Goal: Information Seeking & Learning: Learn about a topic

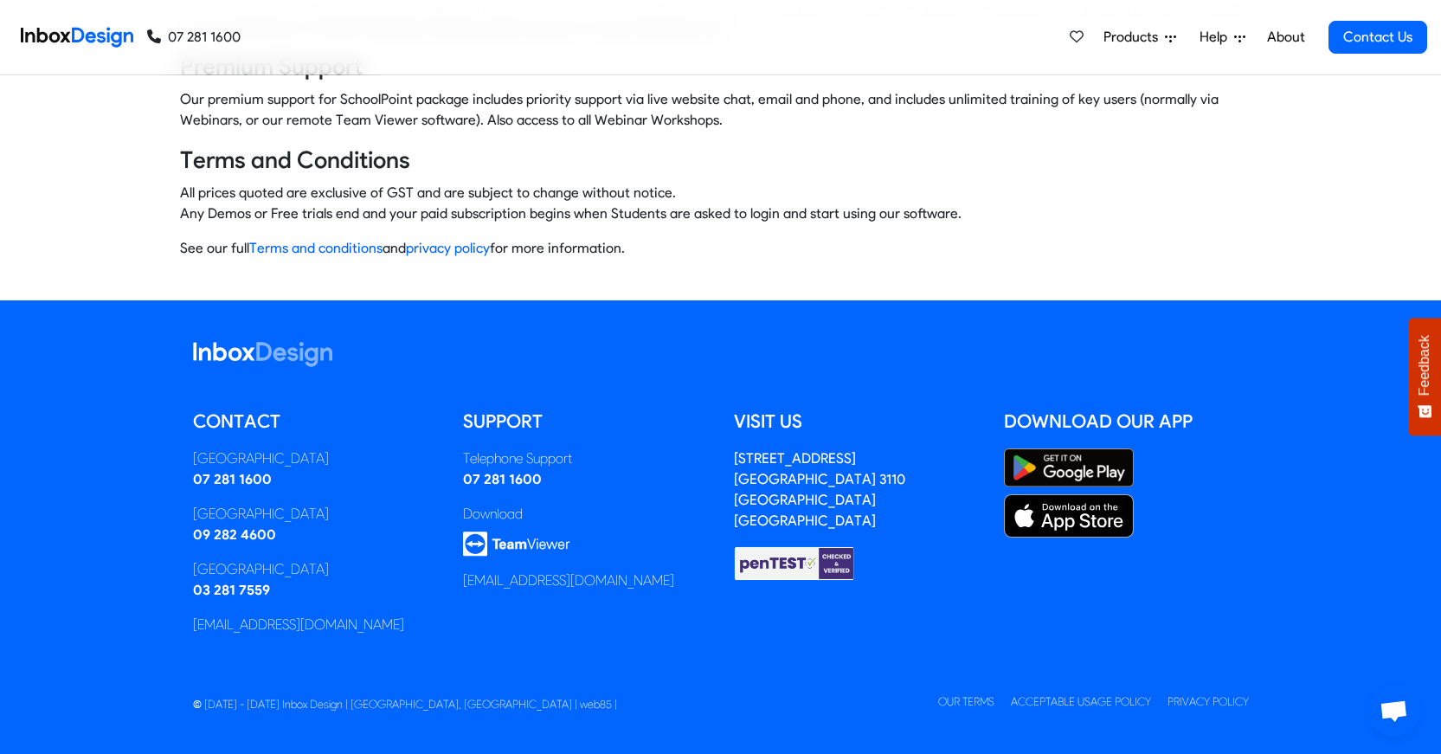
scroll to position [1225, 0]
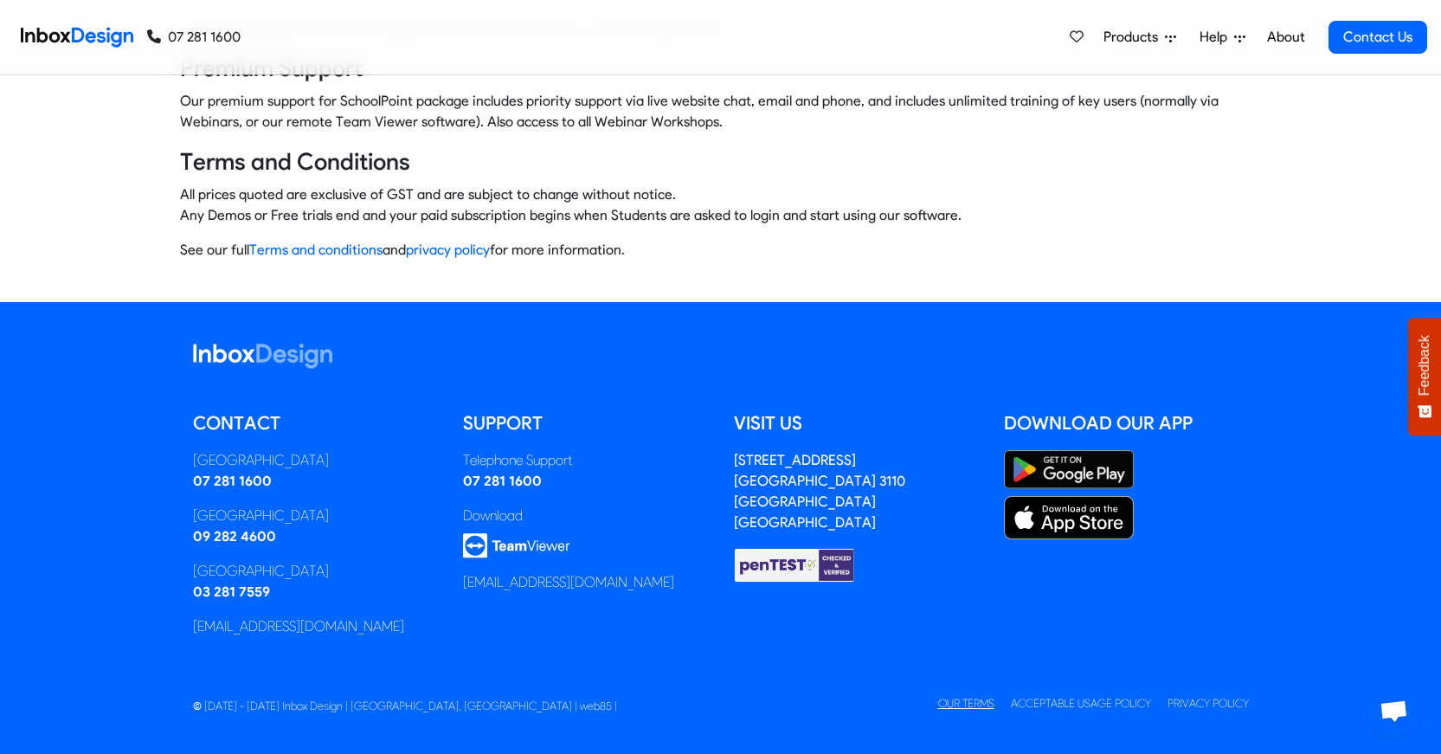
click at [967, 699] on link "Our Terms" at bounding box center [966, 703] width 56 height 13
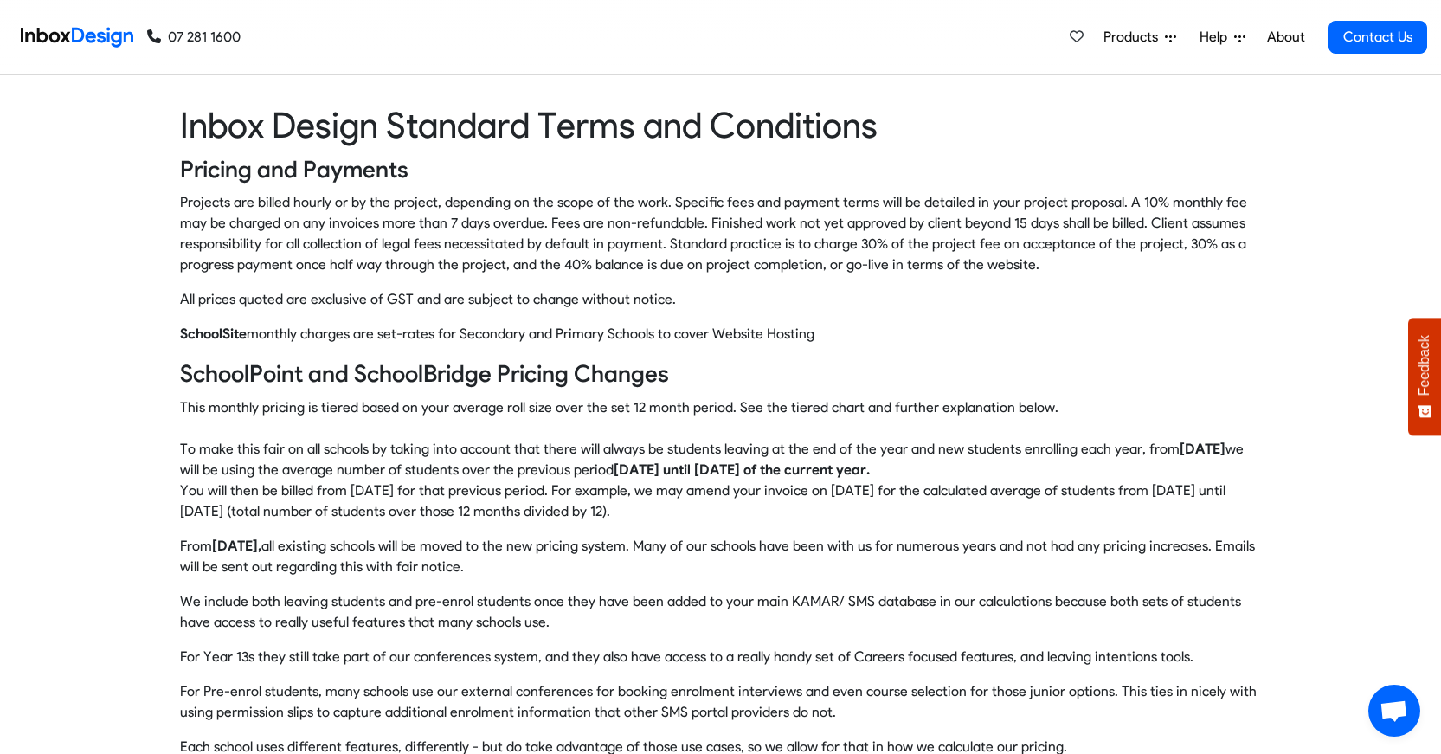
click at [78, 34] on img at bounding box center [77, 37] width 112 height 35
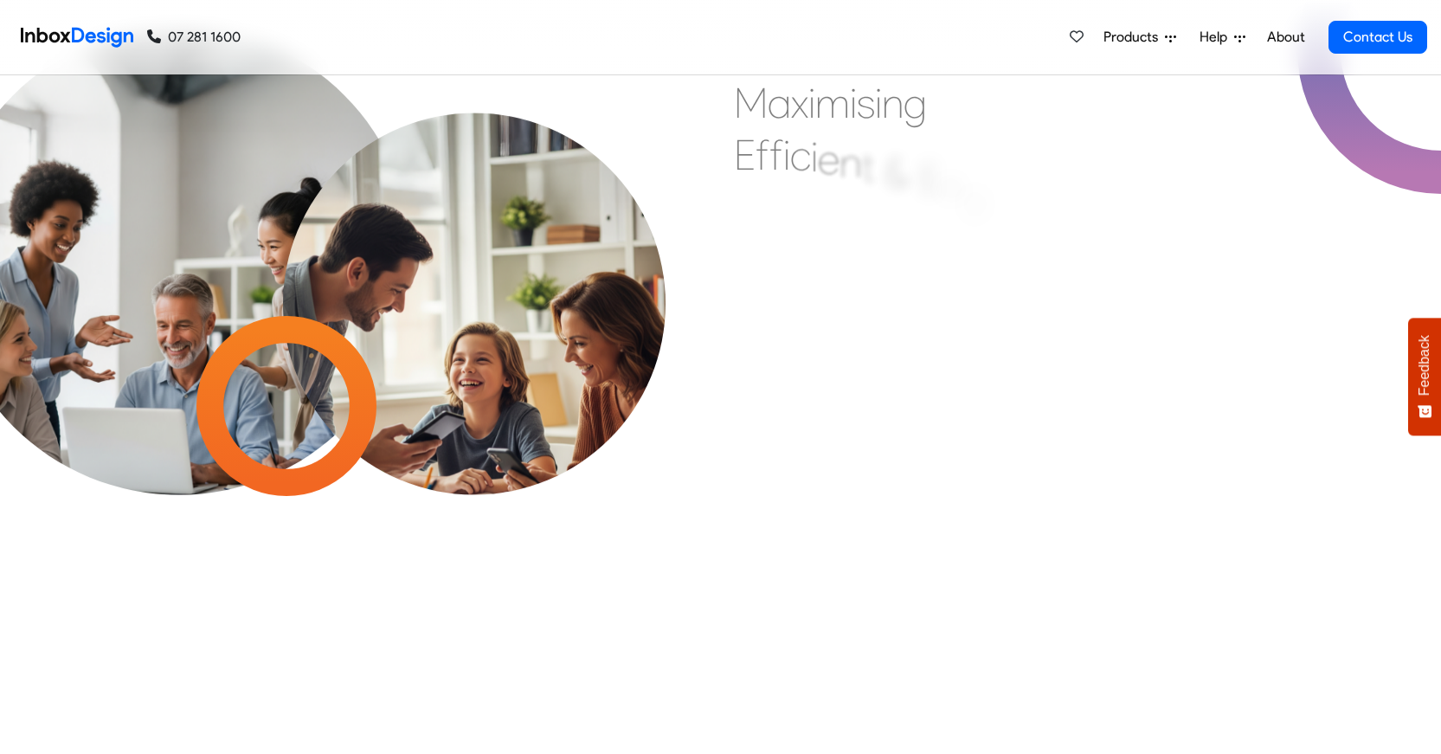
checkbox input "true"
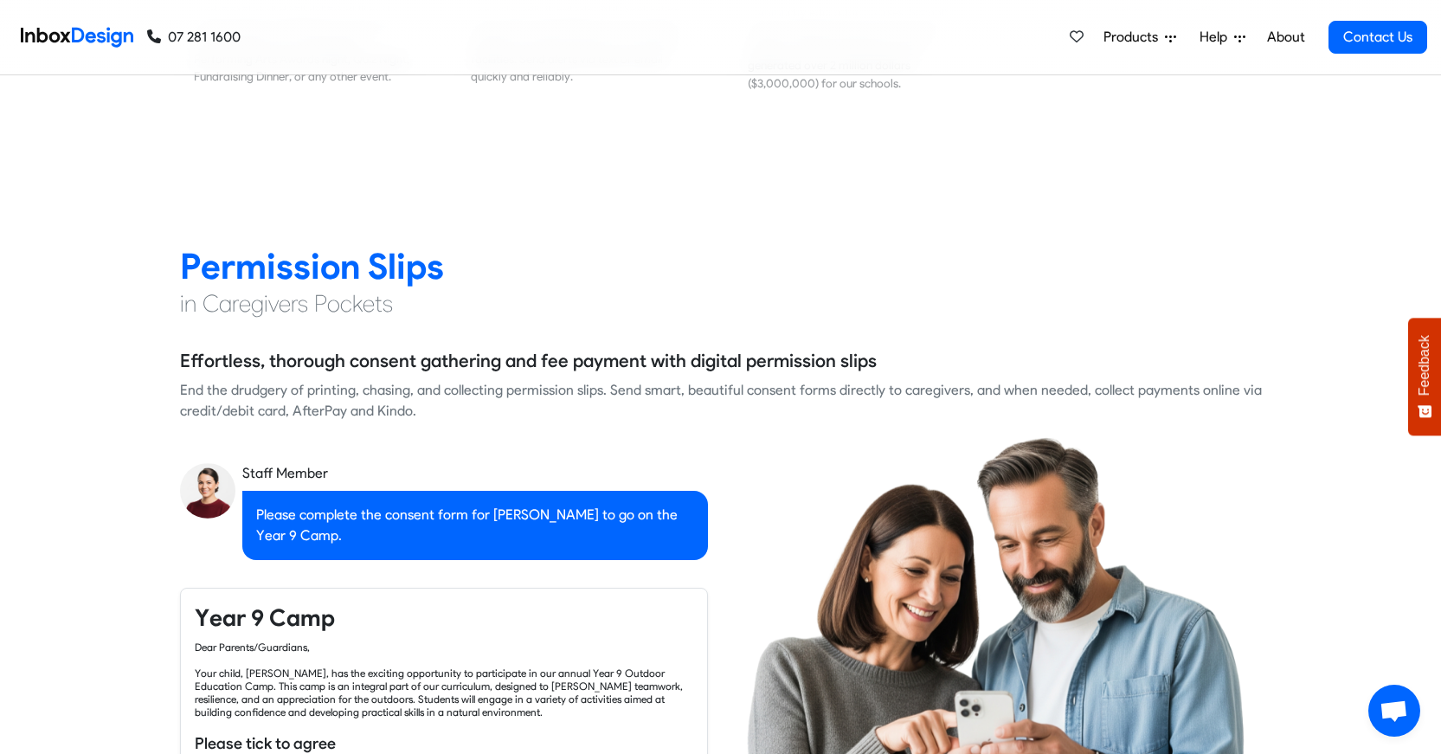
checkbox input "false"
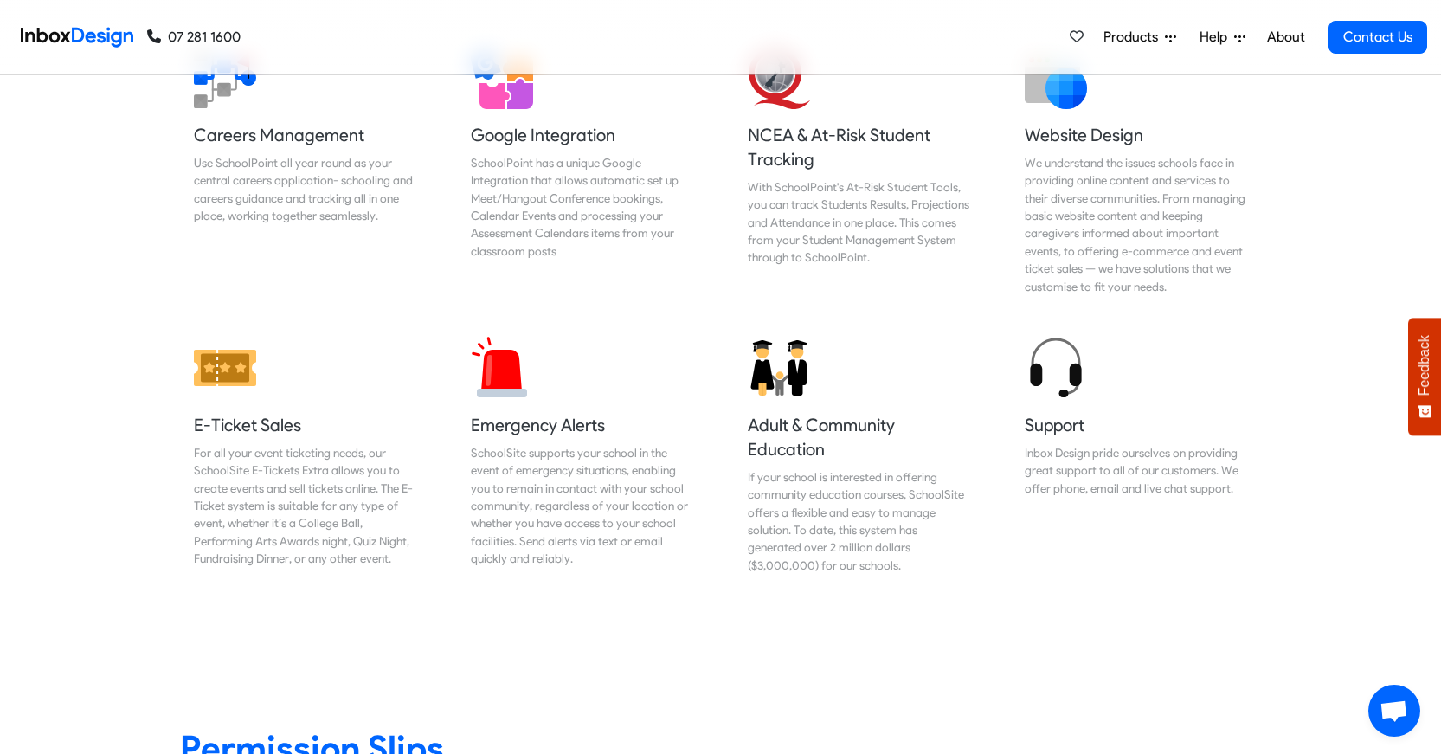
checkbox input "false"
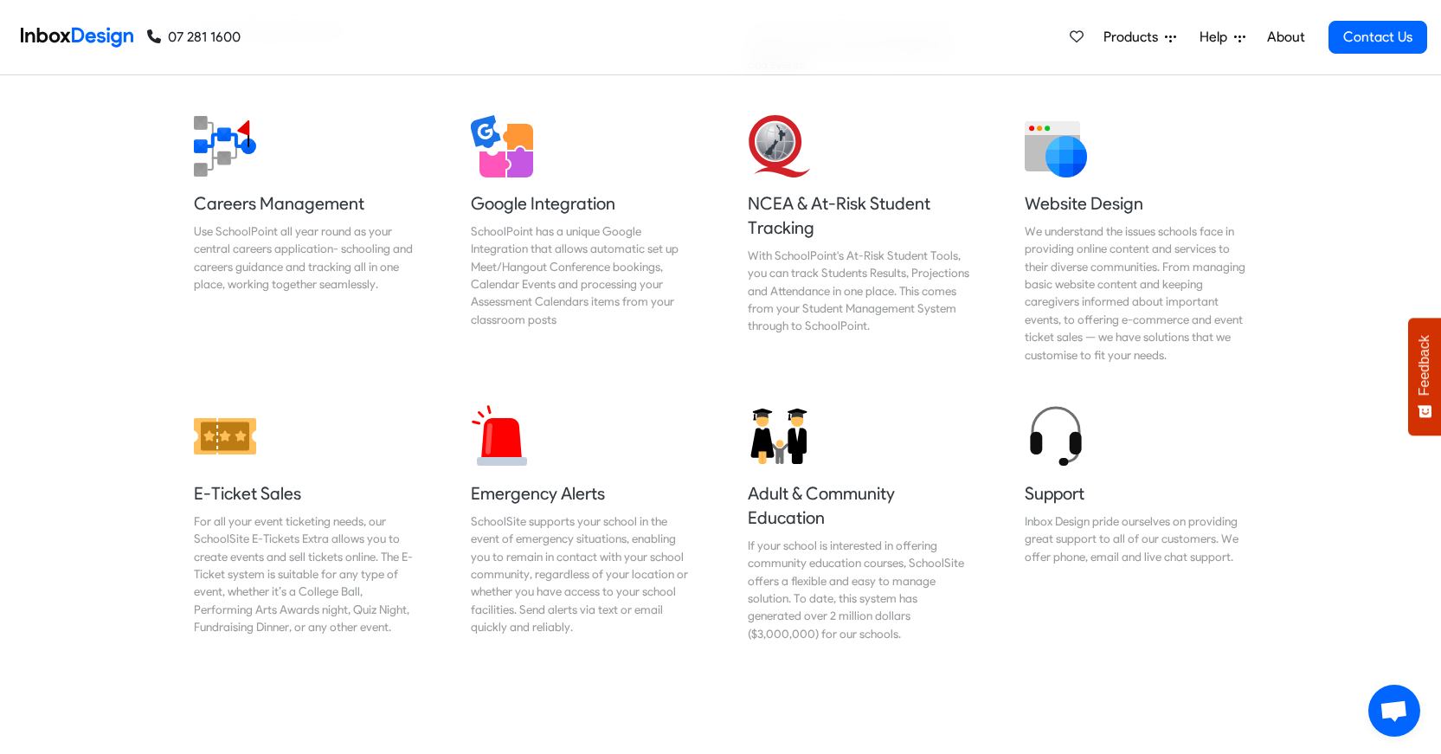
checkbox input "false"
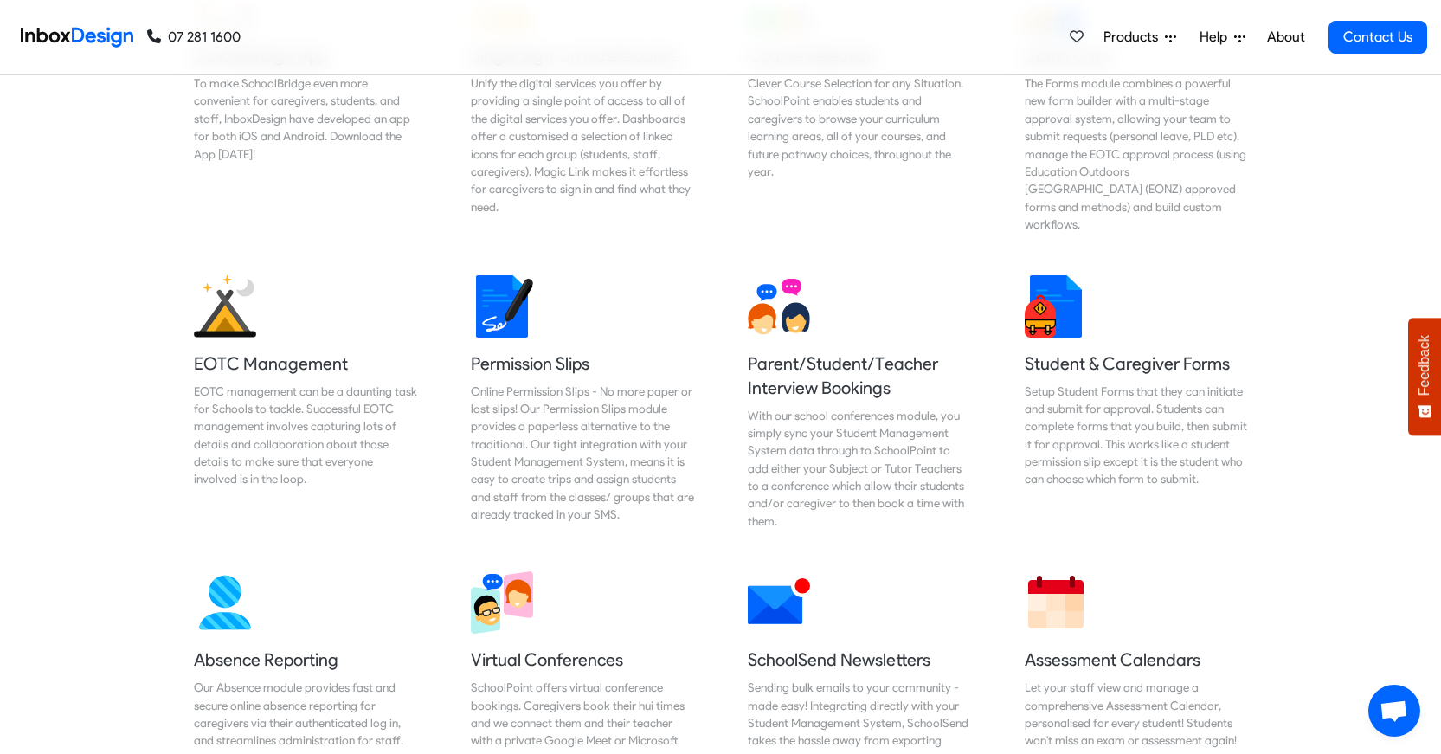
checkbox input "false"
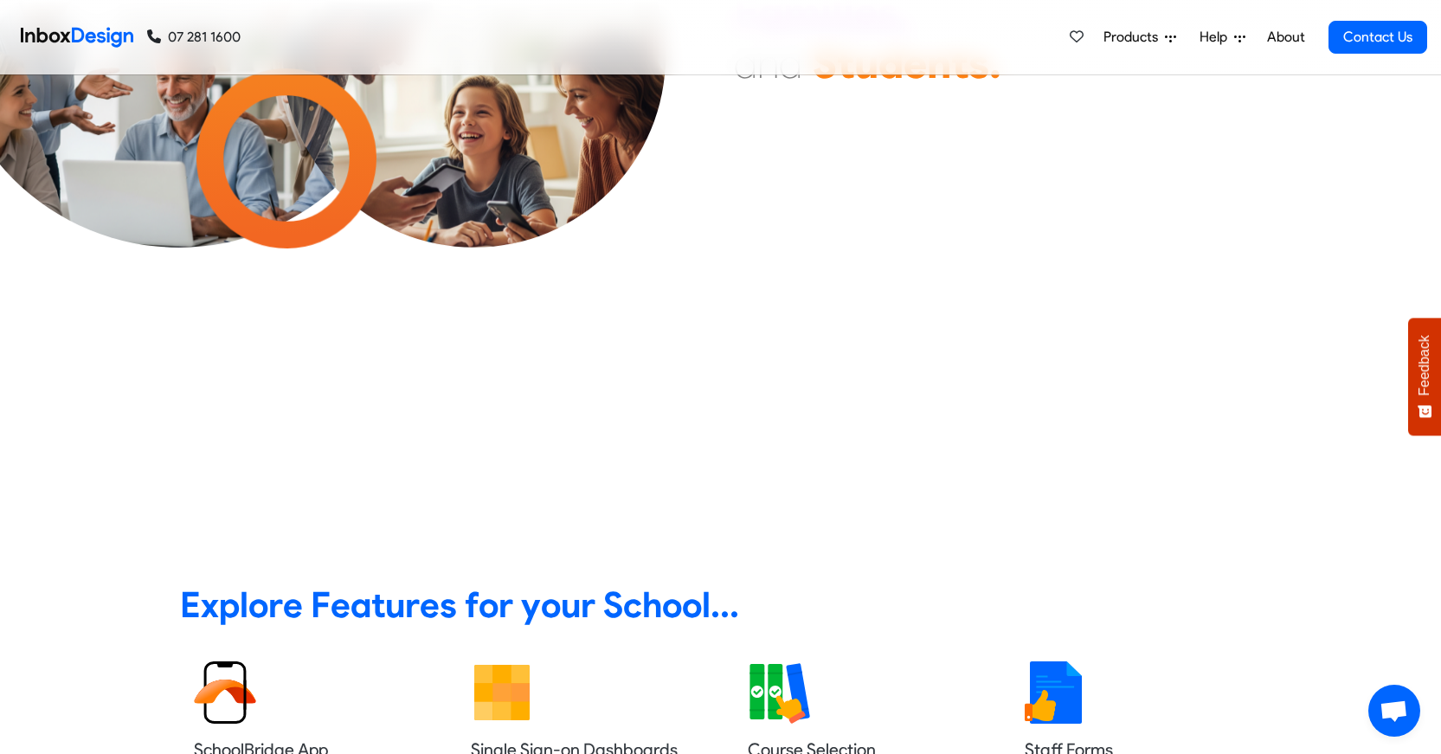
checkbox input "false"
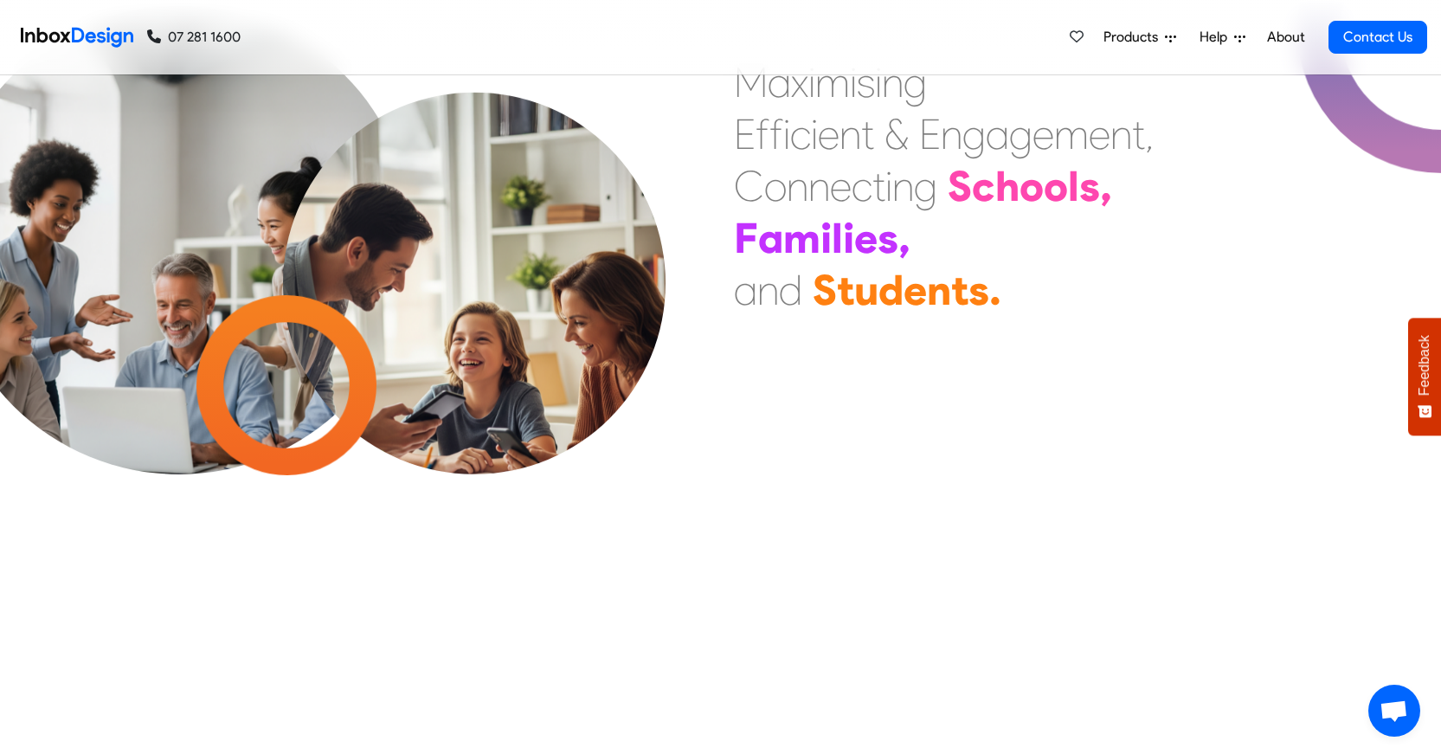
checkbox input "false"
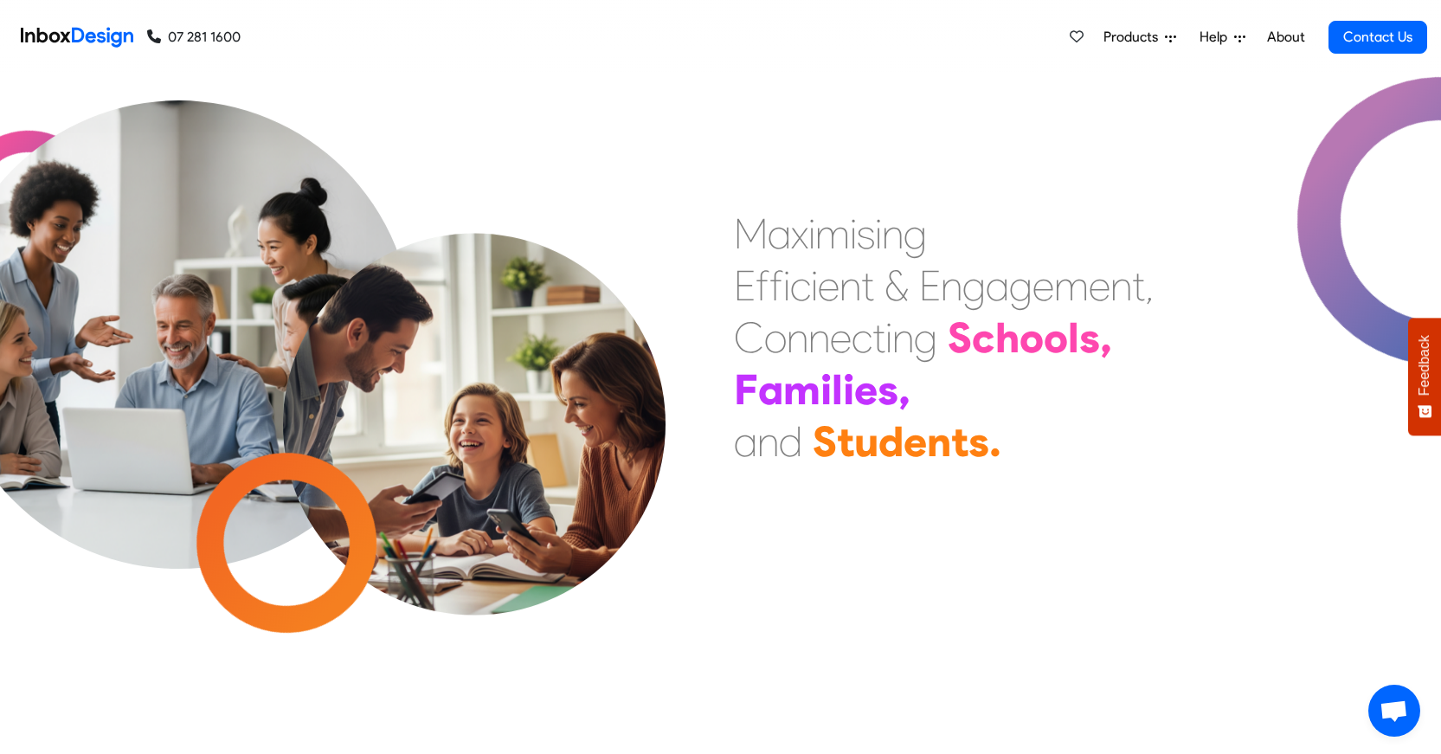
checkbox input "false"
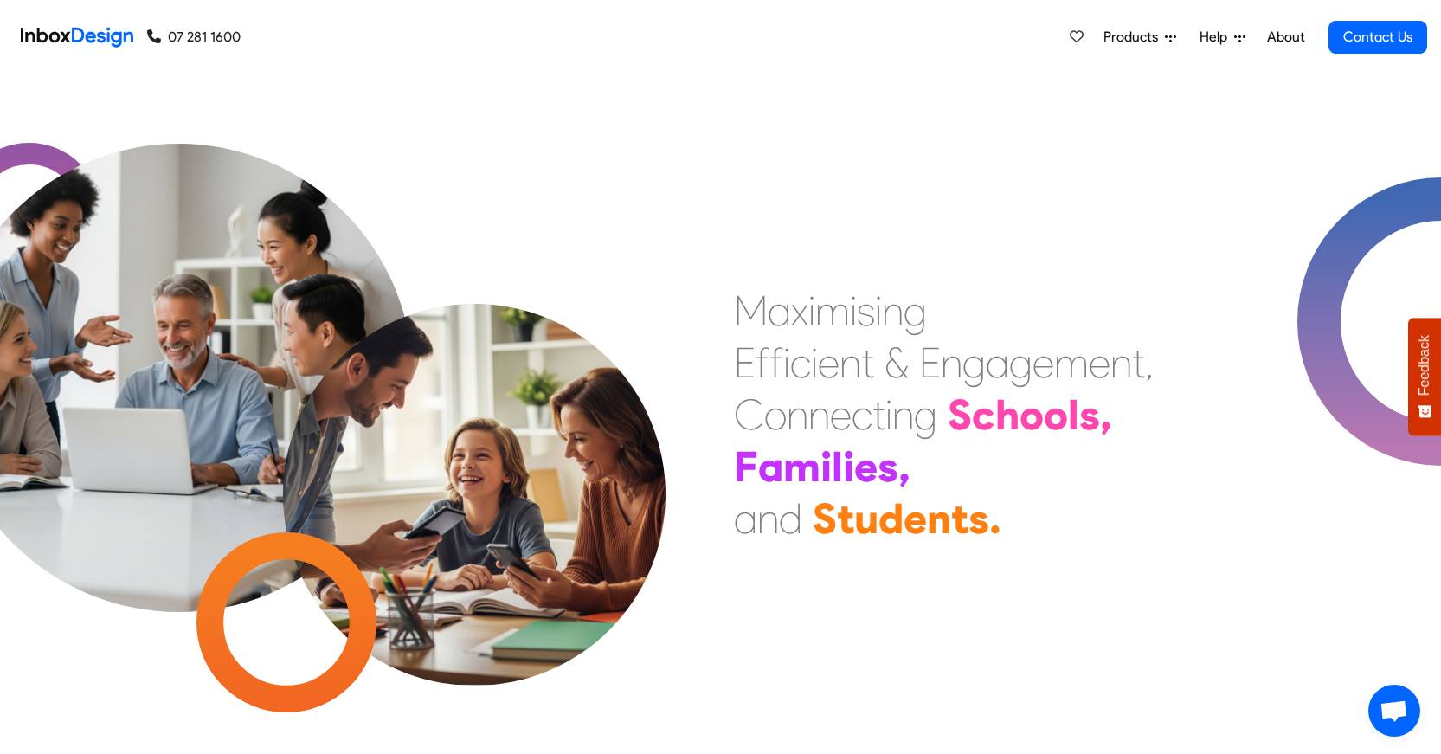
click at [1289, 41] on link "About" at bounding box center [1286, 37] width 48 height 35
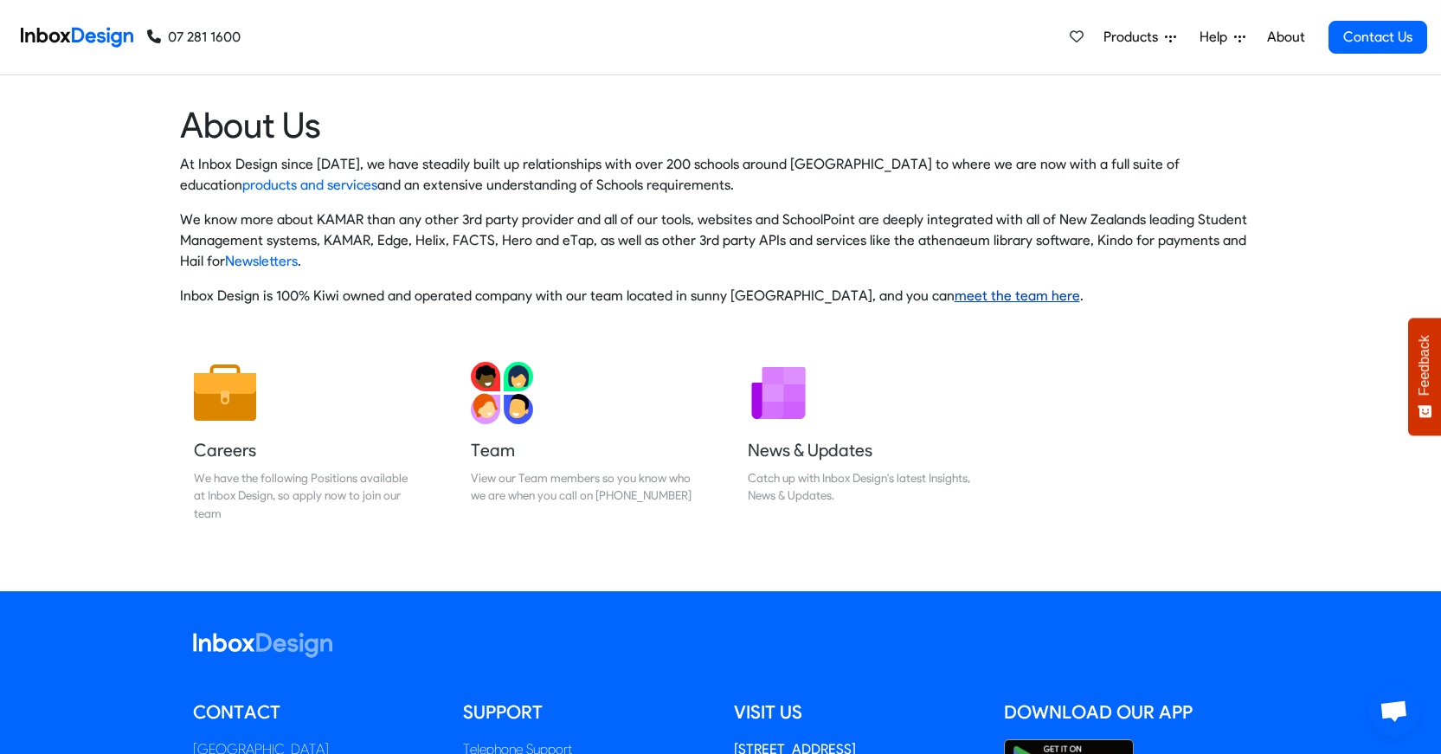
click at [998, 295] on link "meet the team here" at bounding box center [1017, 295] width 125 height 16
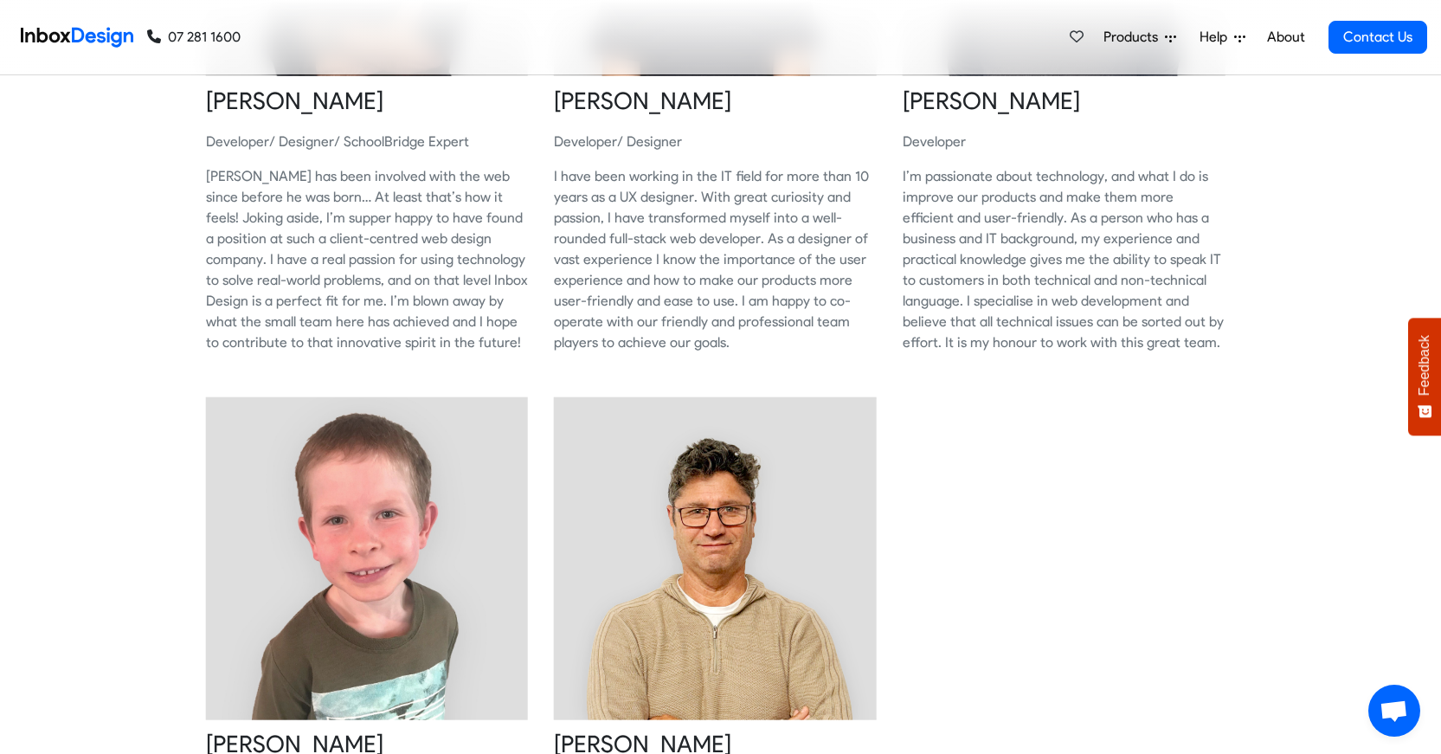
scroll to position [1148, 0]
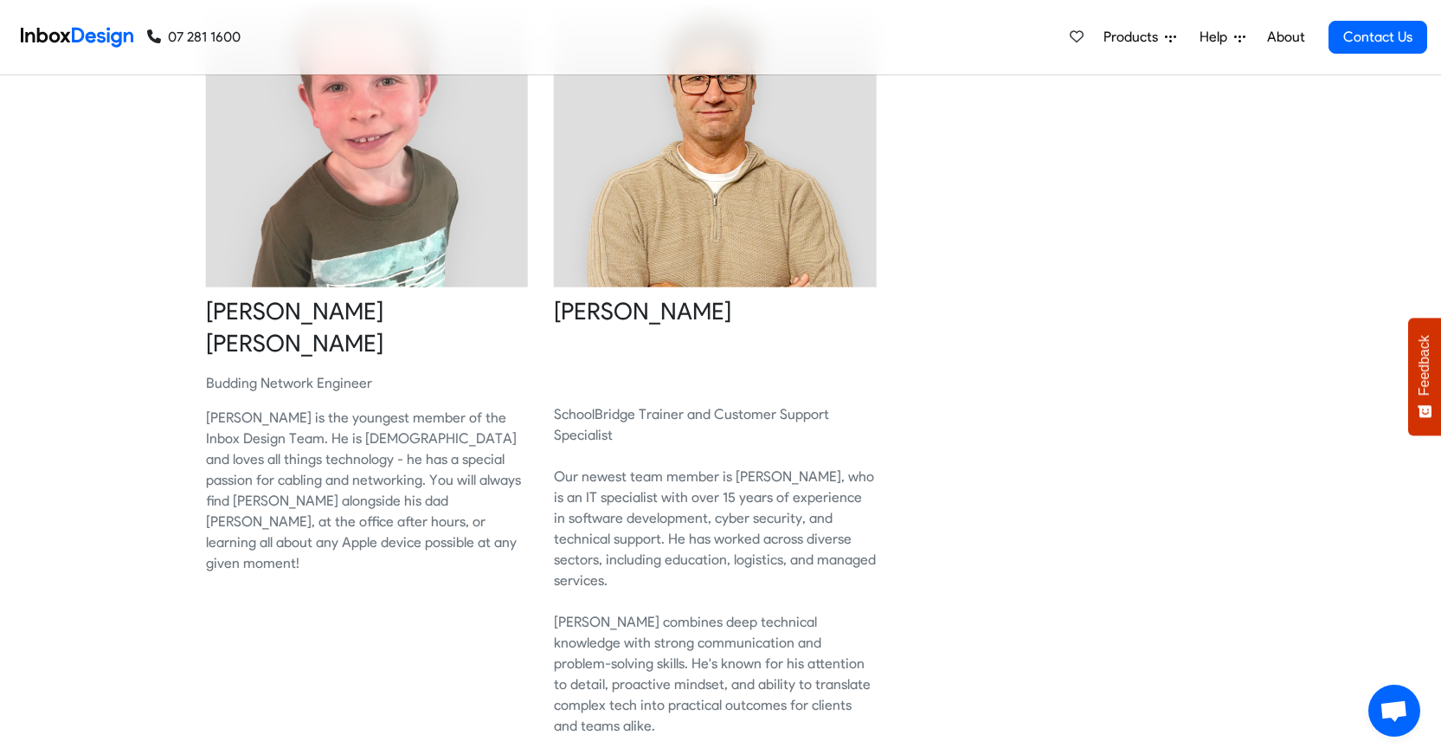
scroll to position [1572, 0]
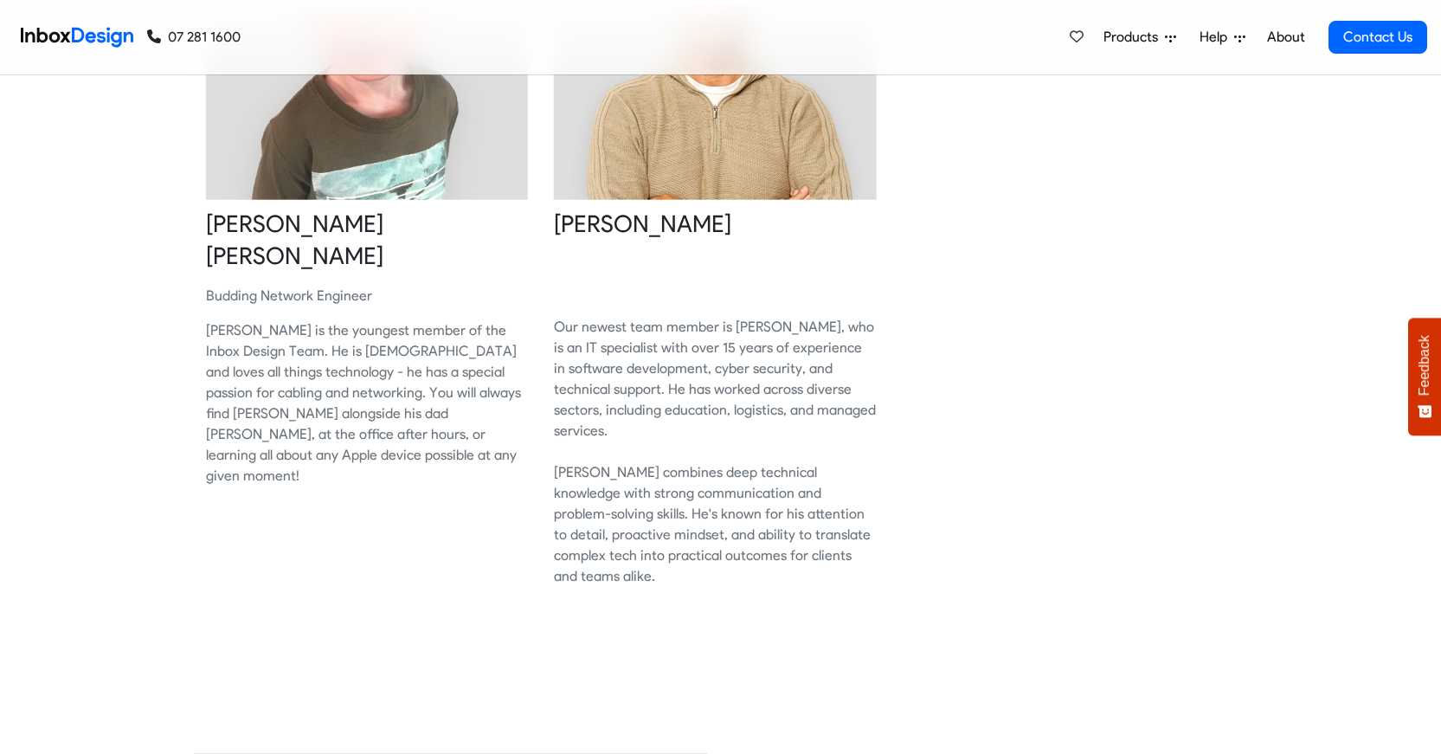
scroll to position [1626, 0]
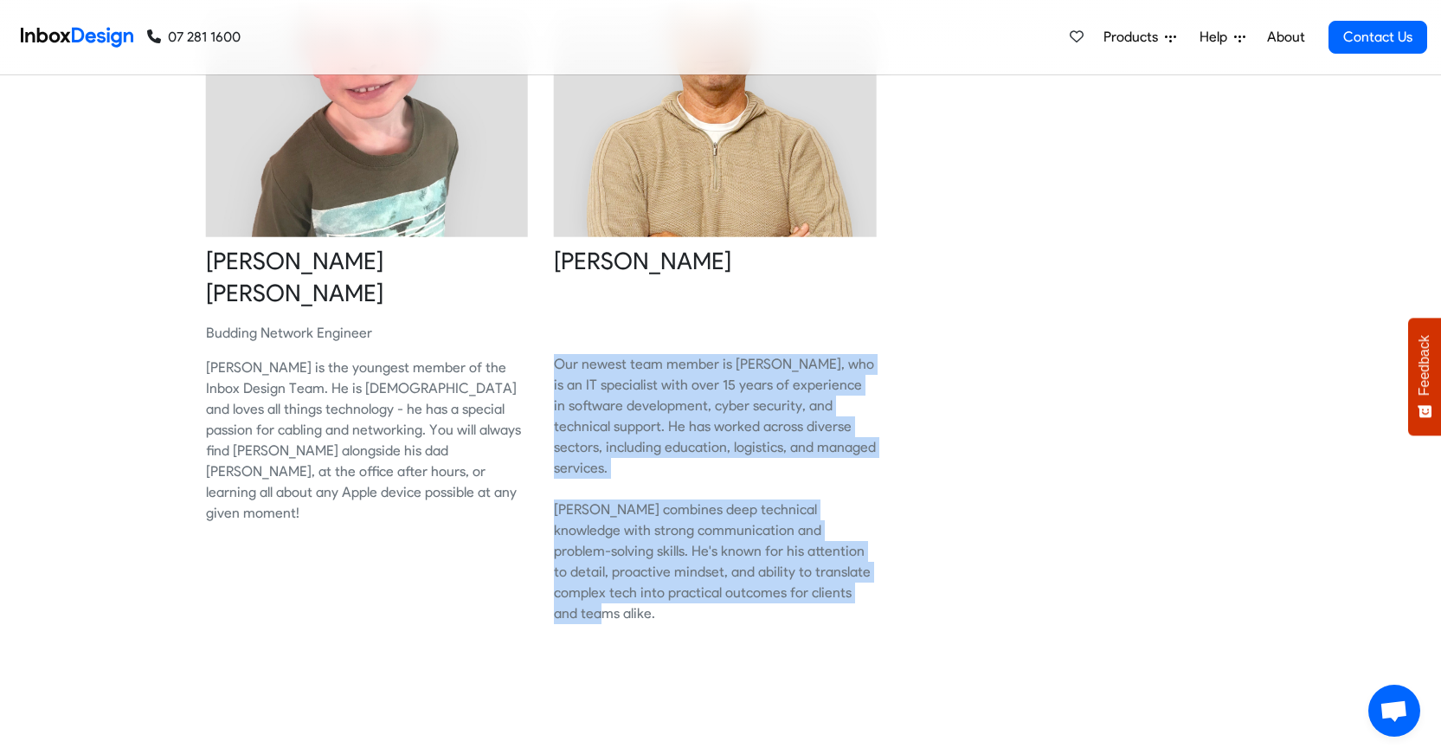
drag, startPoint x: 552, startPoint y: 361, endPoint x: 791, endPoint y: 575, distance: 320.5
click at [791, 575] on div "Erin McFarlane Our newest team member is Erin, who is an IT specialist with ove…" at bounding box center [715, 299] width 349 height 788
copy p "Our newest team member is Erin, who is an IT specialist with over 15 years of e…"
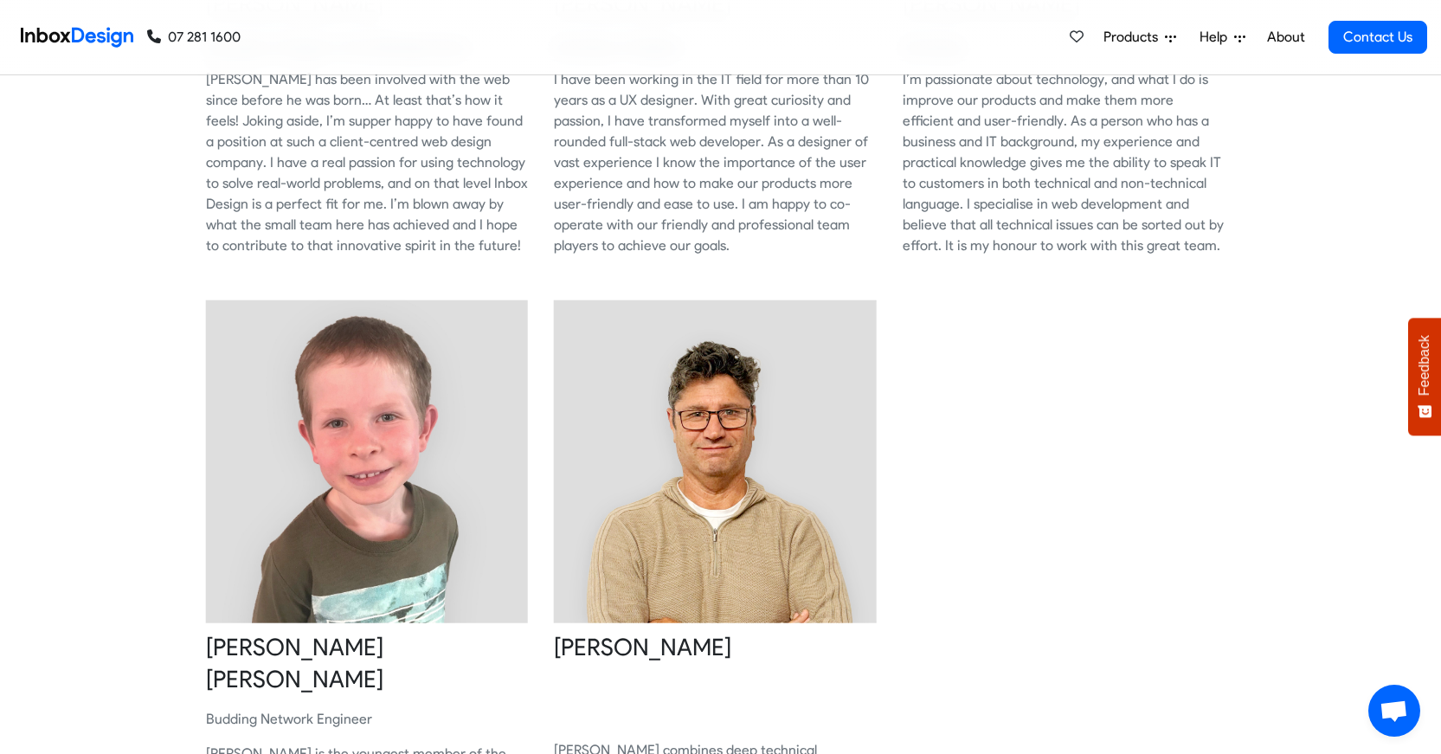
scroll to position [1235, 0]
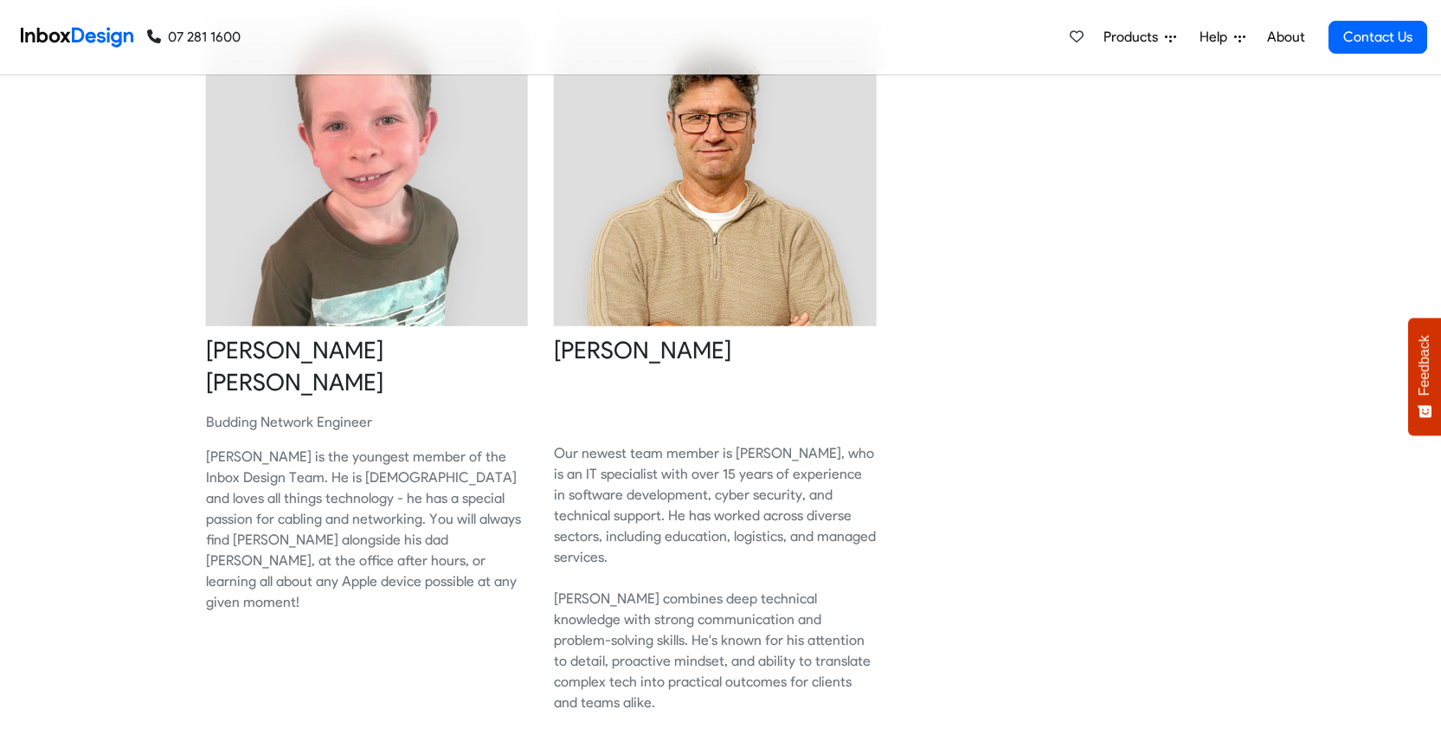
scroll to position [1538, 0]
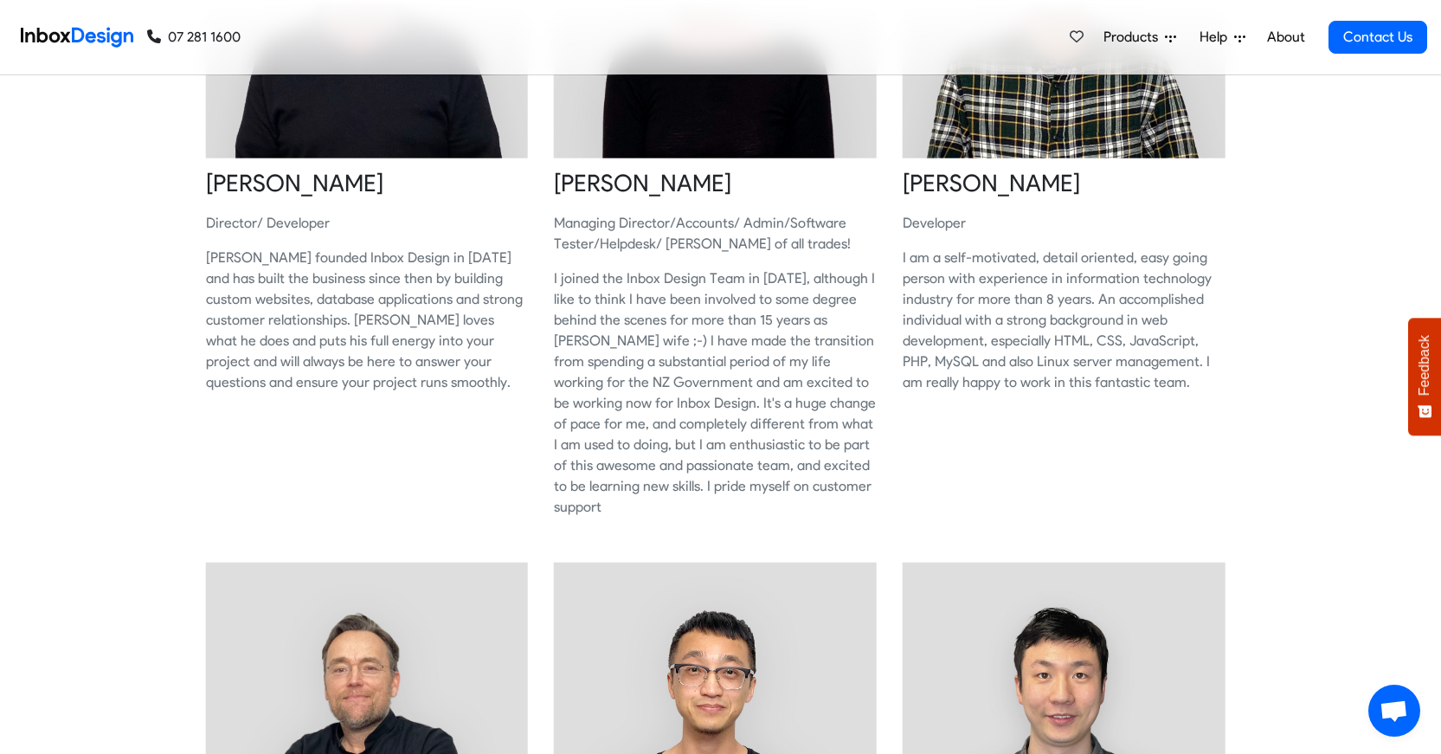
scroll to position [337, 0]
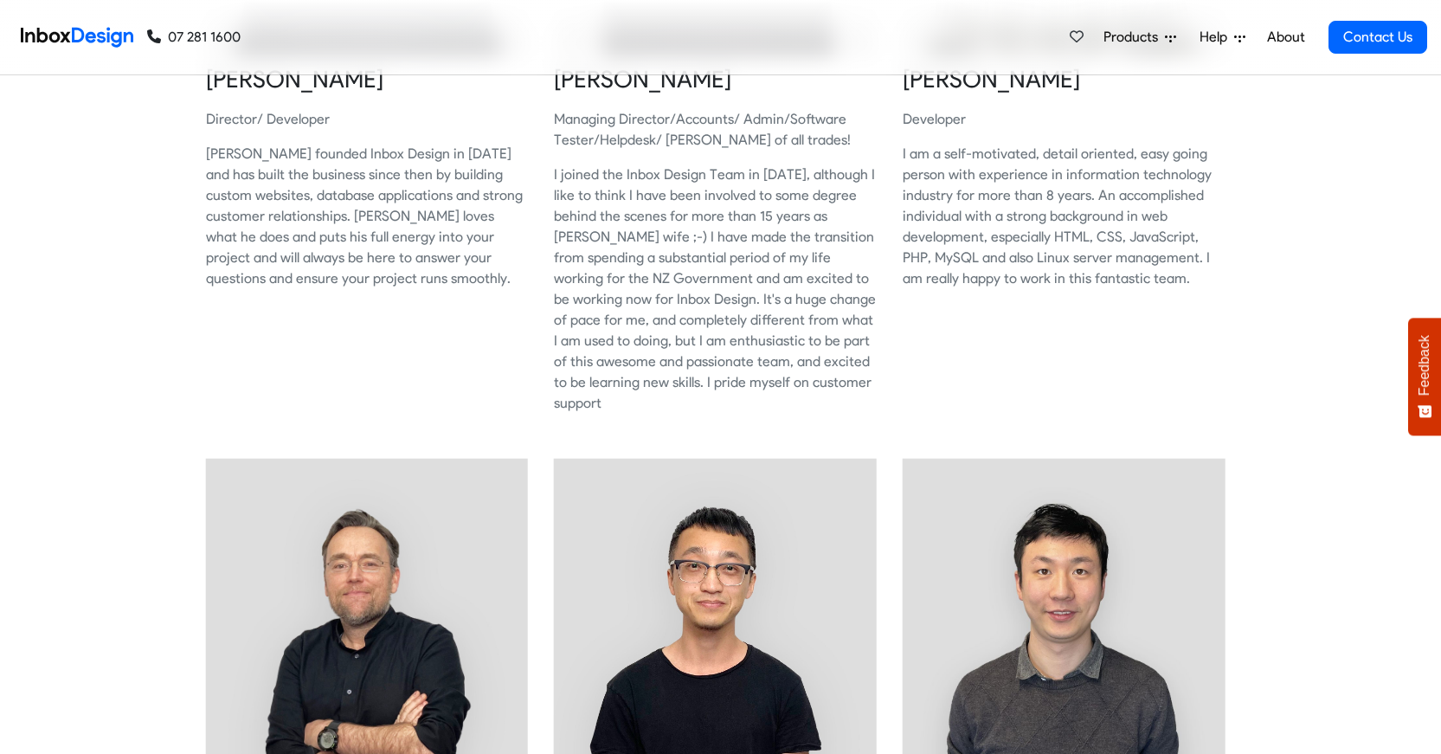
scroll to position [247, 0]
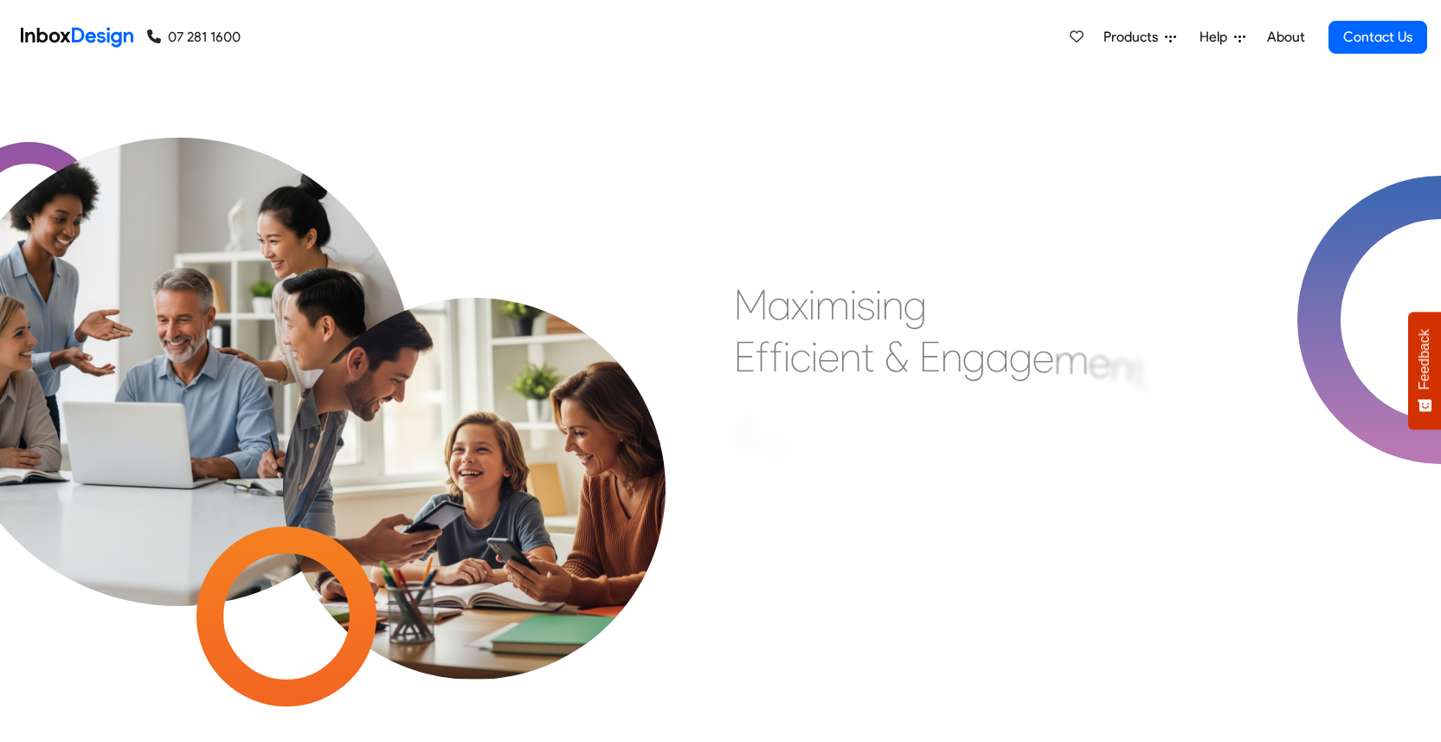
click at [1138, 41] on span "Products" at bounding box center [1133, 37] width 61 height 21
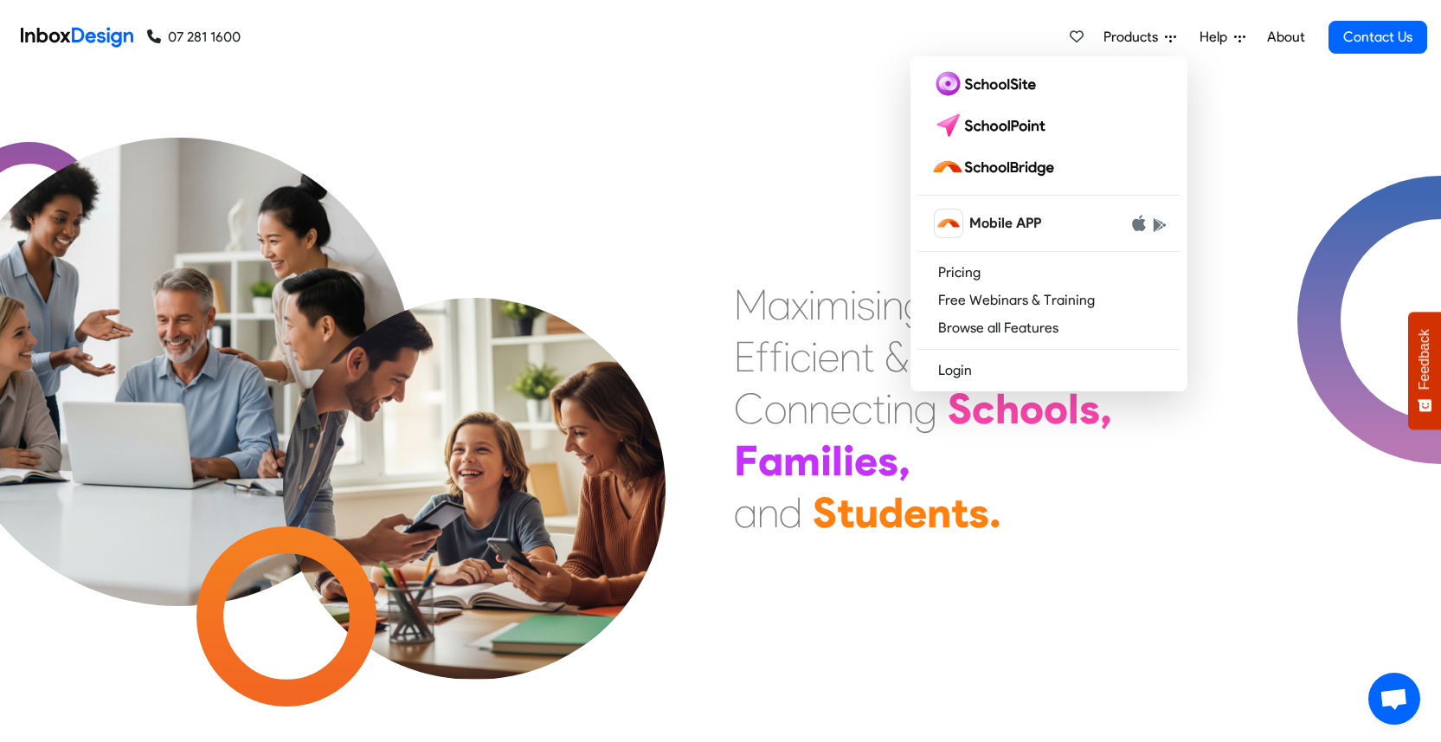
click at [1290, 37] on link "About" at bounding box center [1286, 37] width 48 height 35
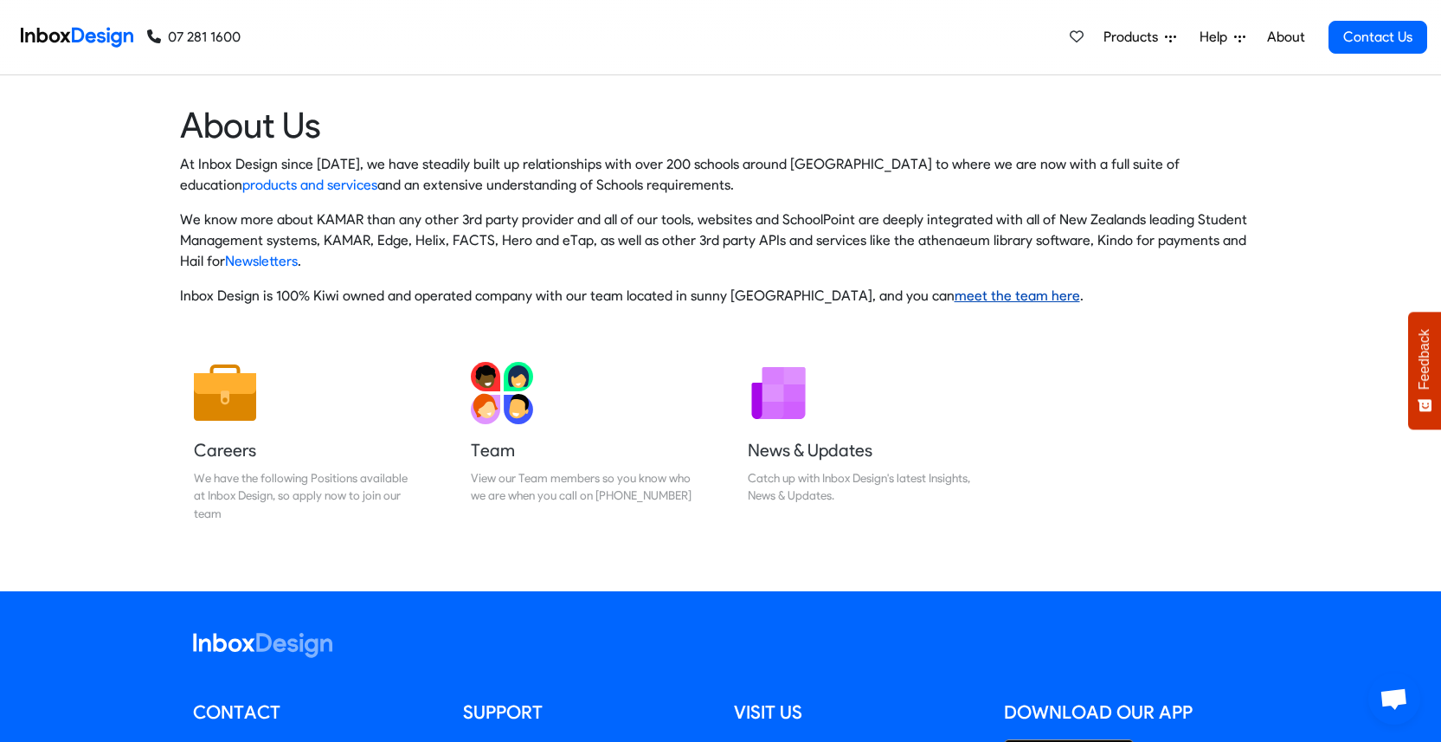
click at [997, 299] on link "meet the team here" at bounding box center [1017, 295] width 125 height 16
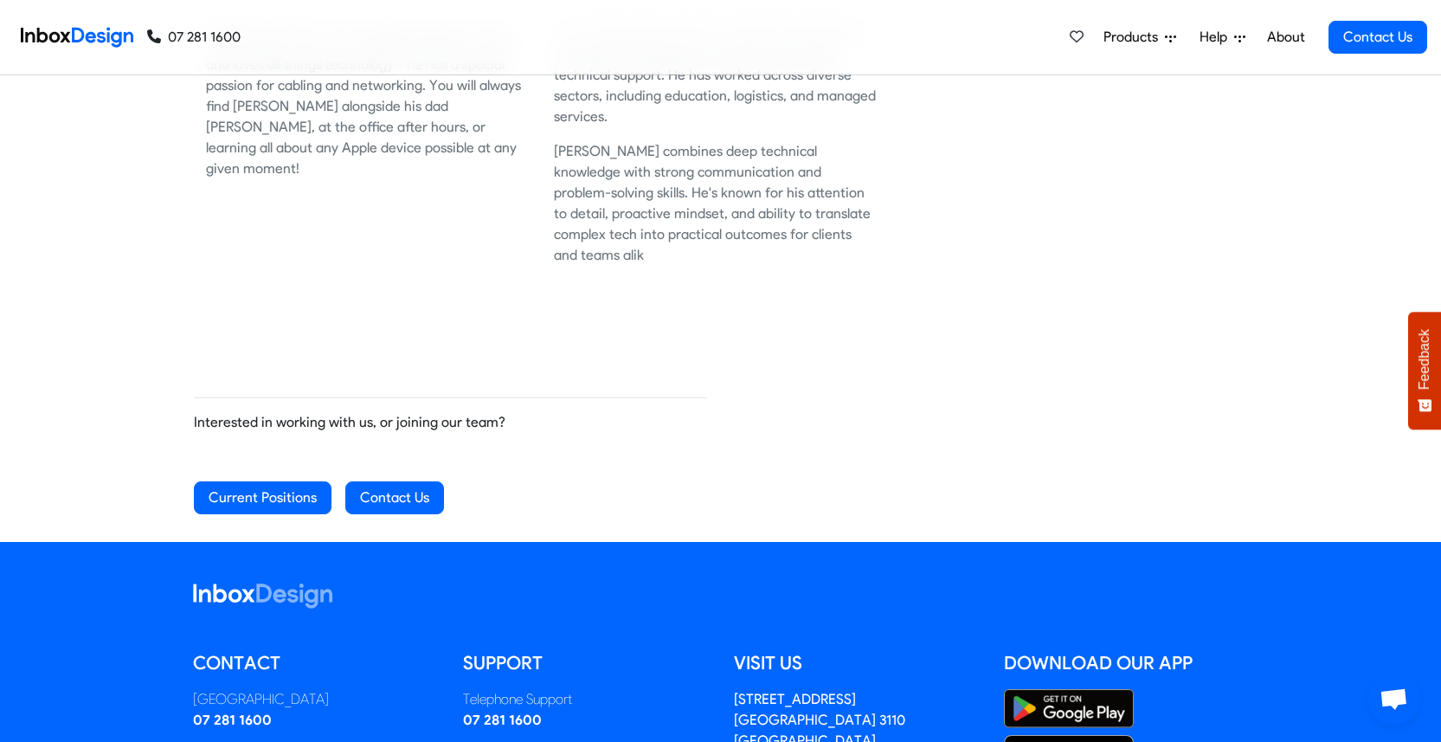
scroll to position [1983, 0]
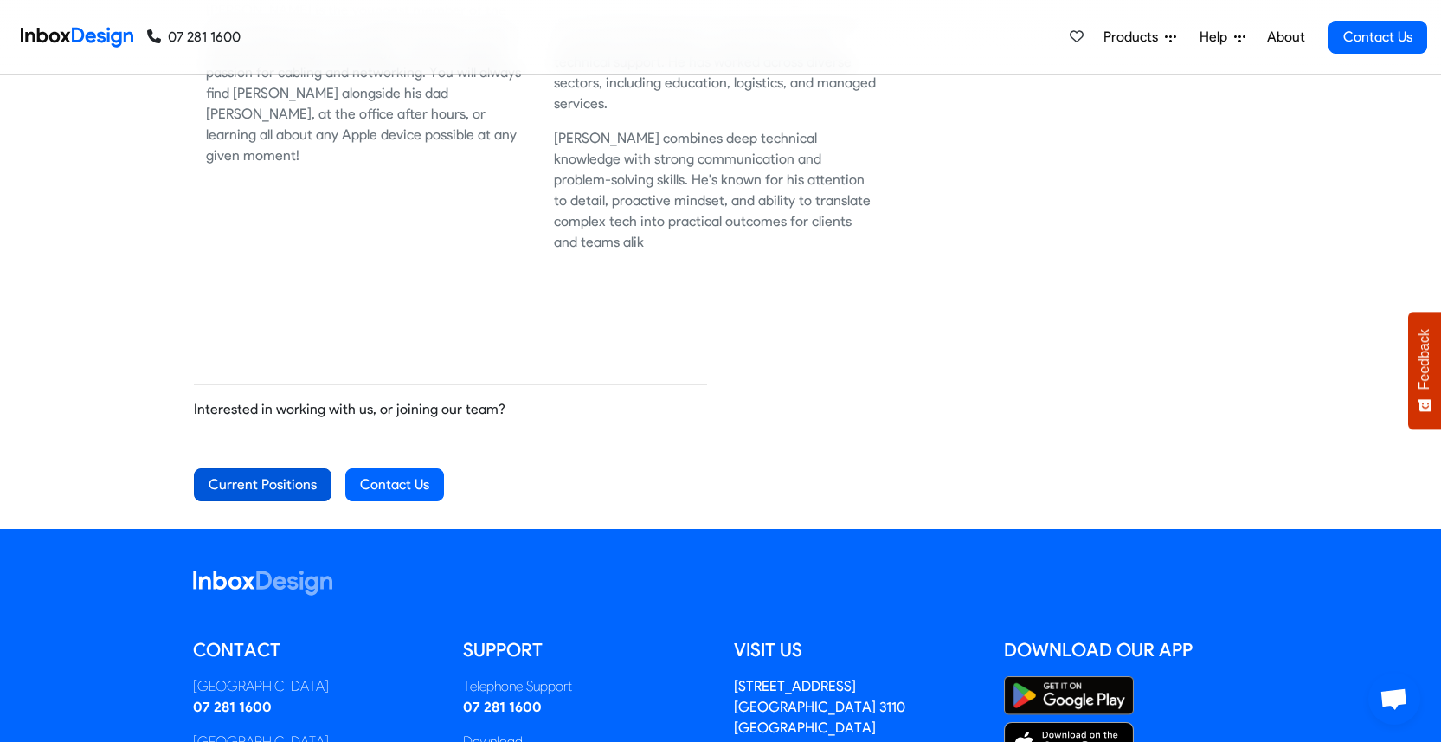
click at [265, 468] on link "Current Positions" at bounding box center [263, 484] width 138 height 33
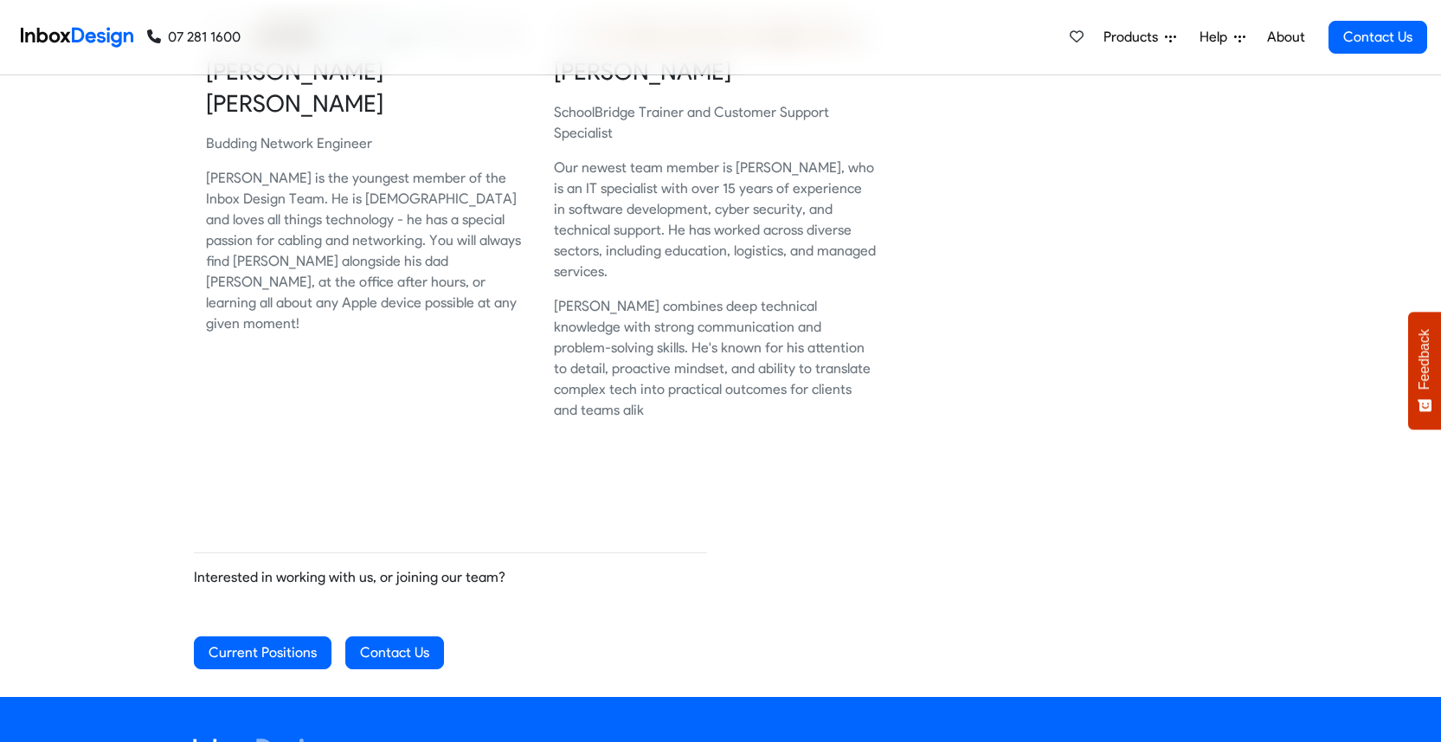
scroll to position [1824, 0]
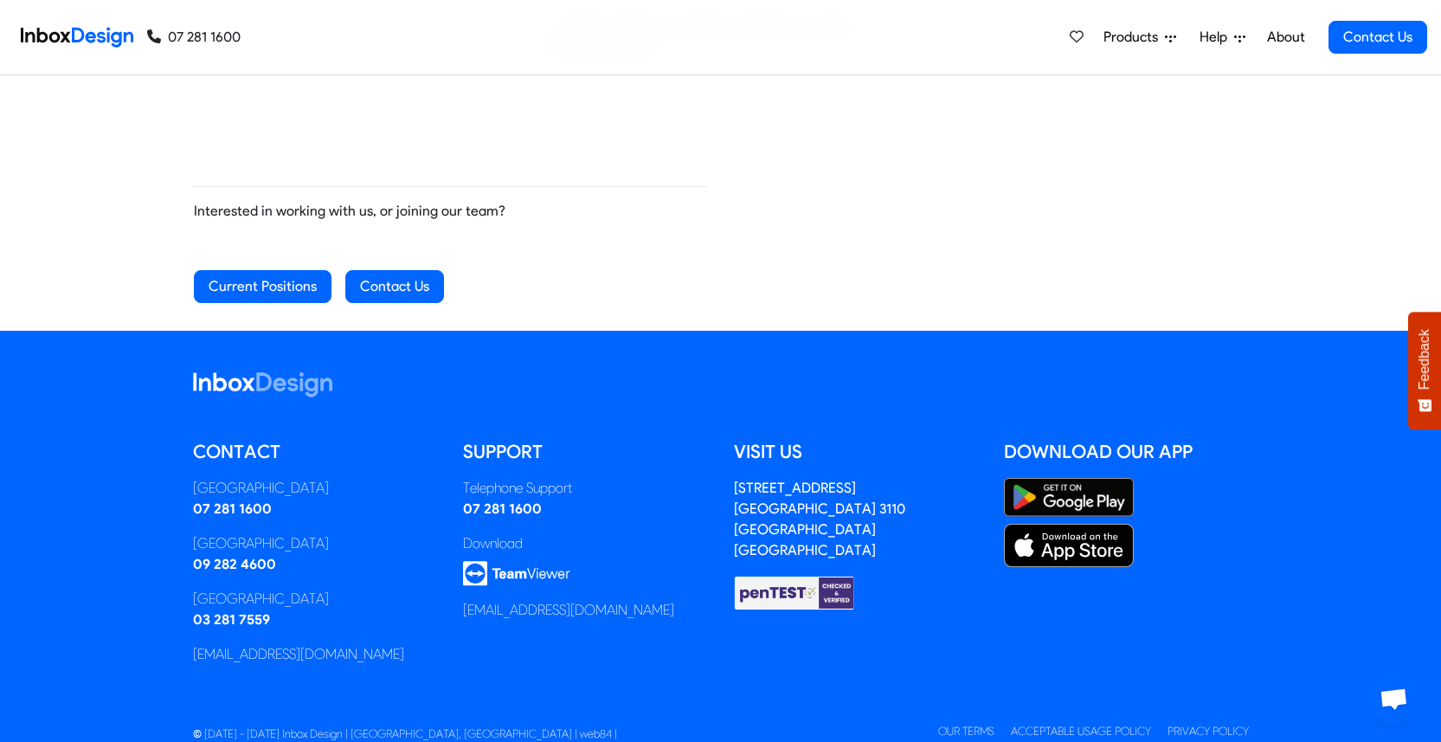
scroll to position [2181, 0]
